Goal: Task Accomplishment & Management: Manage account settings

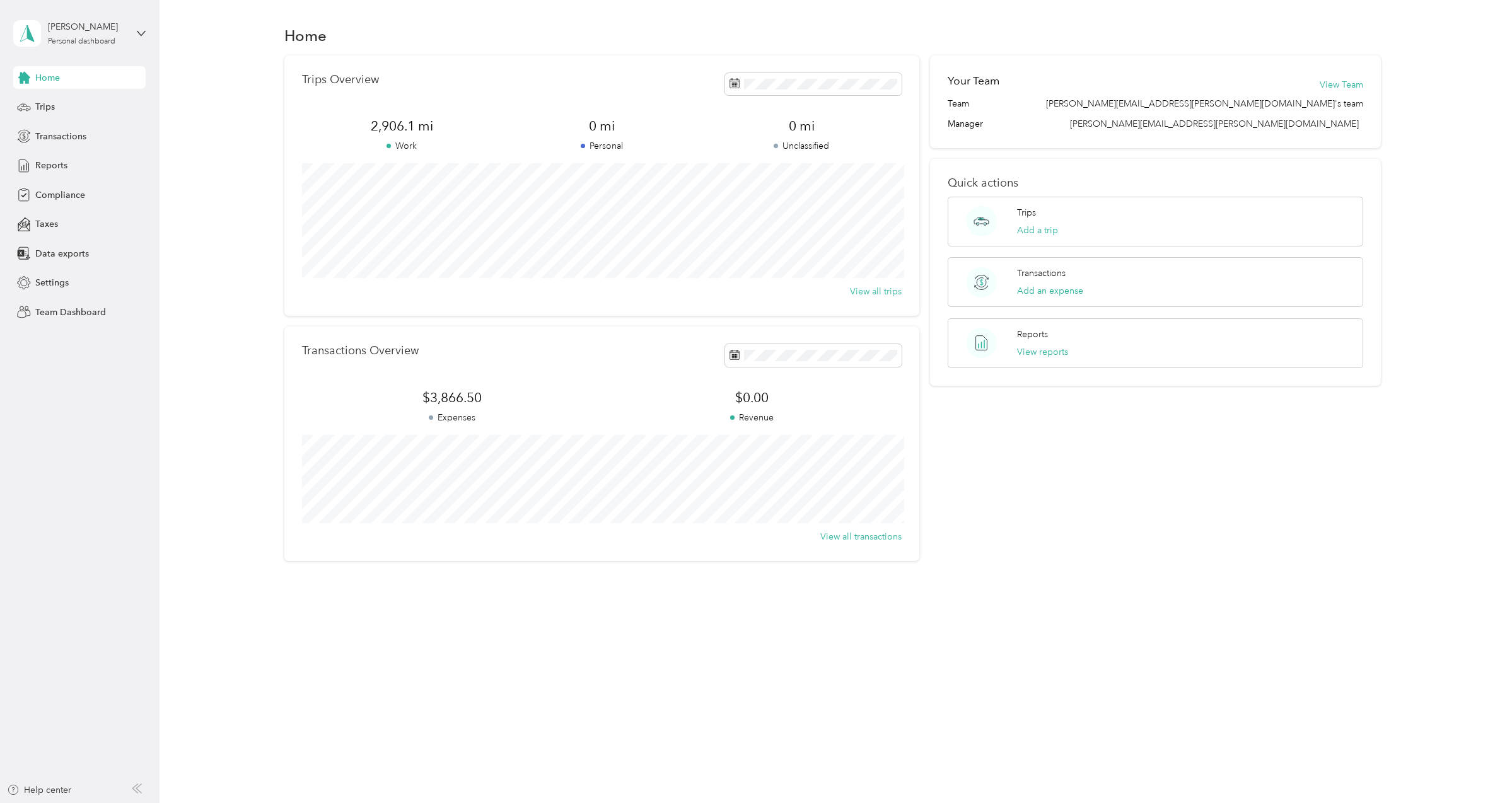
click at [63, 309] on span "Team Dashboard" at bounding box center [71, 312] width 71 height 13
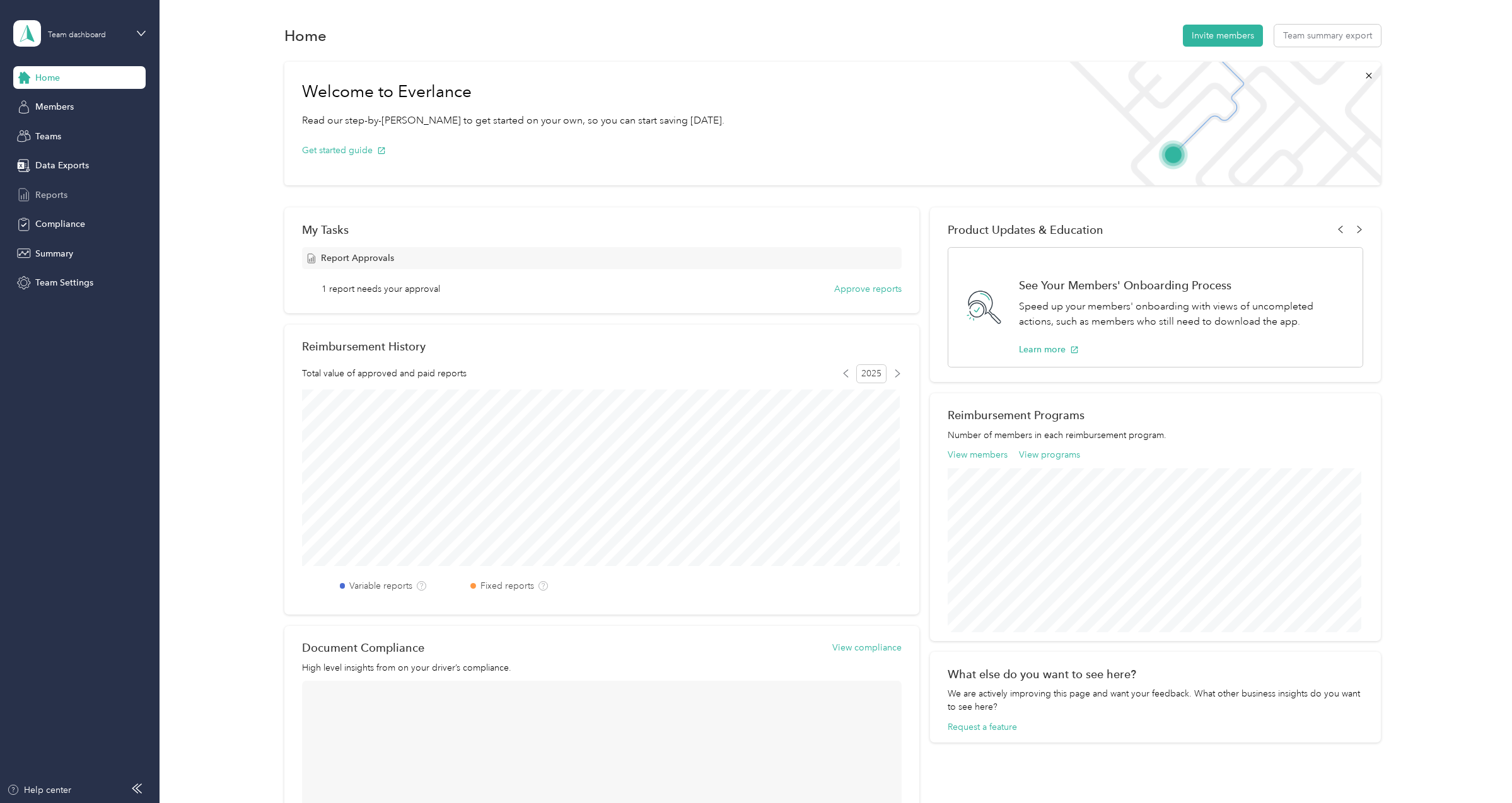
click at [51, 192] on span "Reports" at bounding box center [51, 195] width 32 height 13
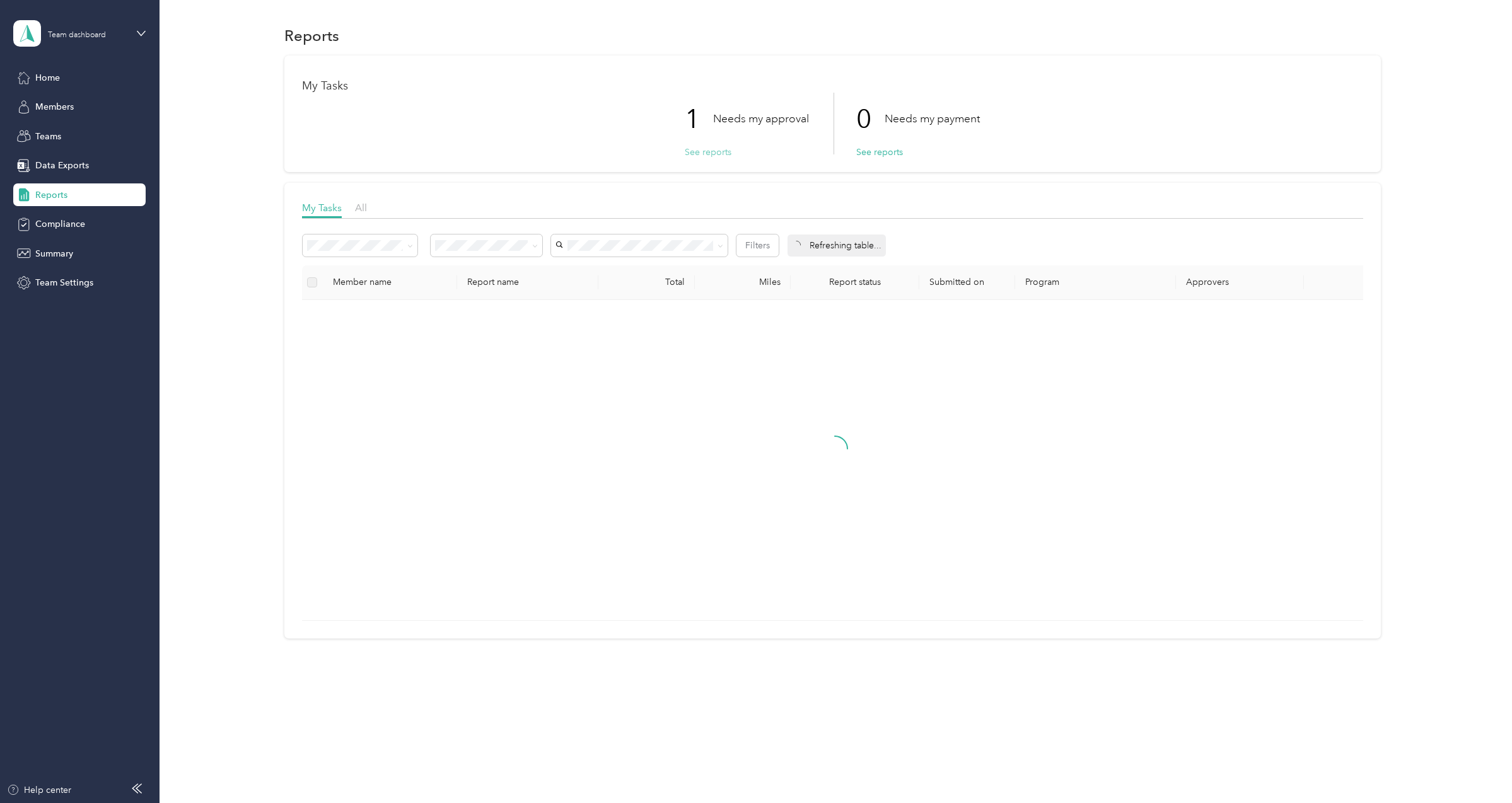
click at [712, 152] on button "See reports" at bounding box center [707, 152] width 47 height 13
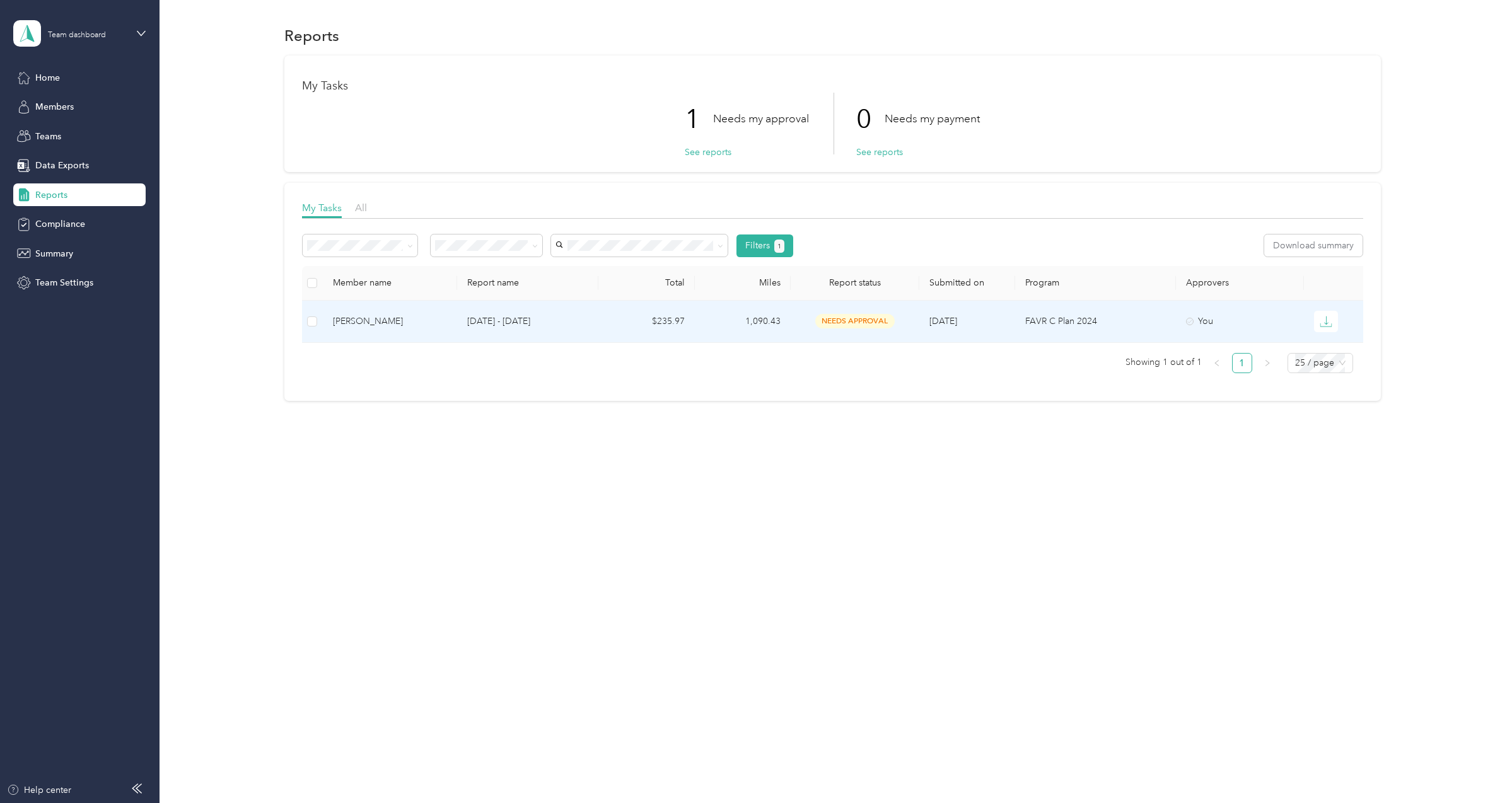
click at [489, 321] on p "[DATE] - [DATE]" at bounding box center [528, 321] width 121 height 14
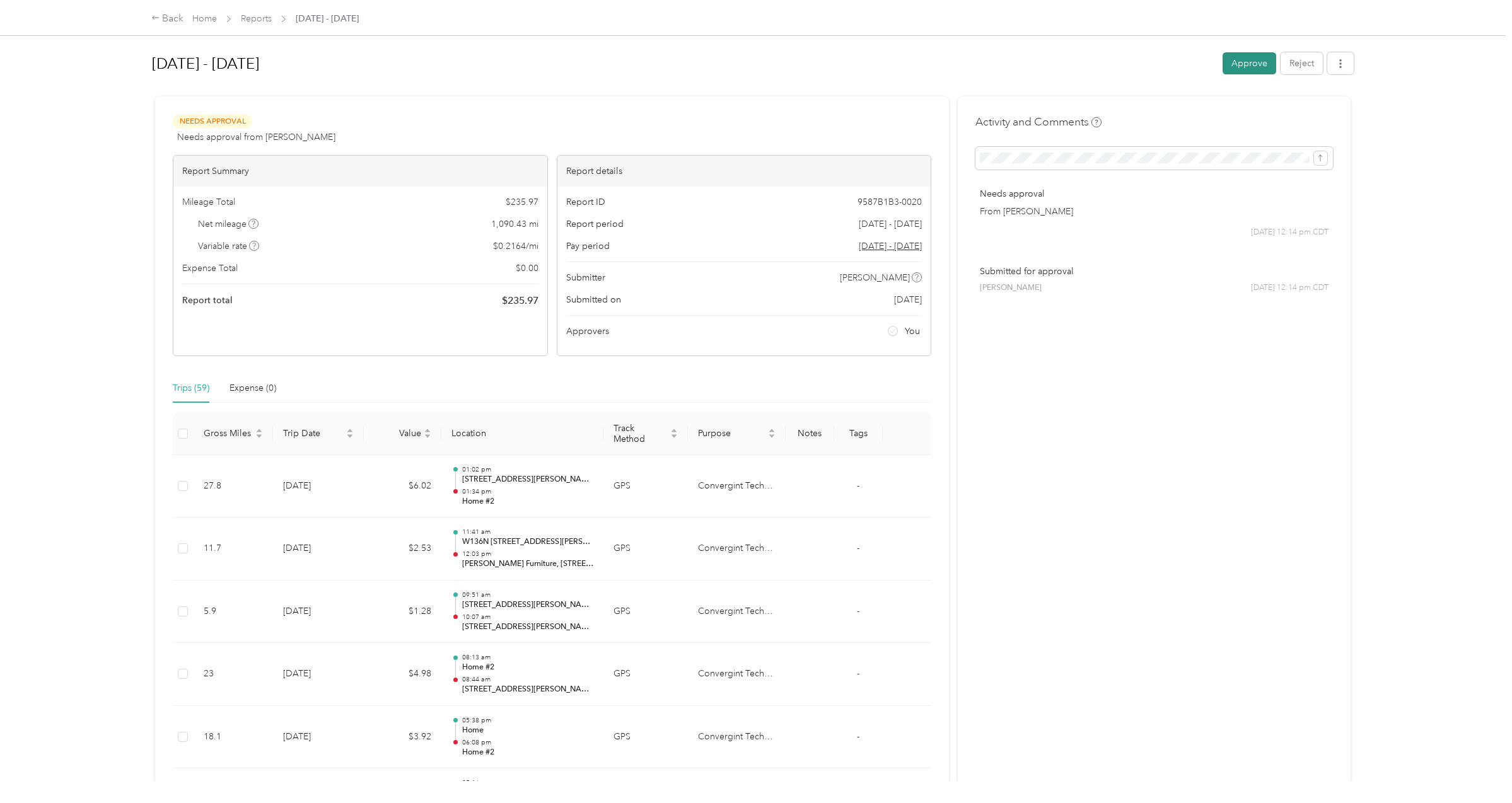
click at [1239, 63] on button "Approve" at bounding box center [1249, 63] width 54 height 22
